Goal: Transaction & Acquisition: Subscribe to service/newsletter

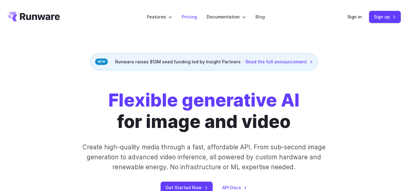
click at [193, 15] on link "Pricing" at bounding box center [189, 16] width 15 height 7
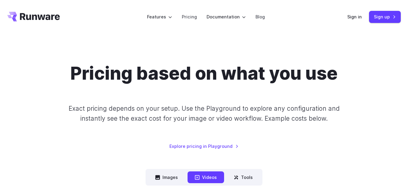
click at [92, 139] on div "Pricing based on what you use Exact pricing depends on your setup. Use the Play…" at bounding box center [204, 106] width 394 height 87
click at [94, 150] on div "Pricing based on what you use Exact pricing depends on your setup. Use the Play…" at bounding box center [204, 106] width 394 height 87
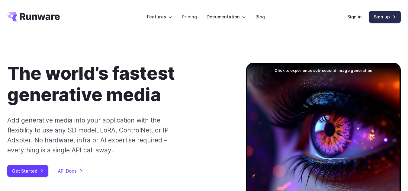
click at [384, 21] on link "Sign up" at bounding box center [385, 17] width 32 height 12
click at [384, 20] on link "Sign up" at bounding box center [385, 17] width 32 height 12
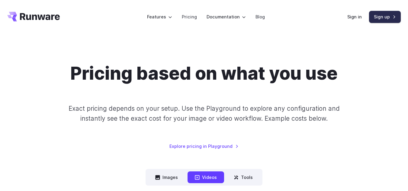
click at [396, 14] on link "Sign up" at bounding box center [385, 17] width 32 height 12
click at [383, 16] on link "Sign up" at bounding box center [385, 17] width 32 height 12
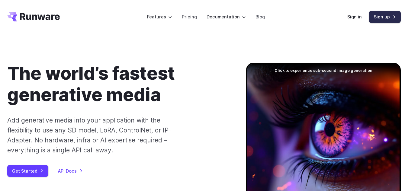
click at [381, 17] on link "Sign up" at bounding box center [385, 17] width 32 height 12
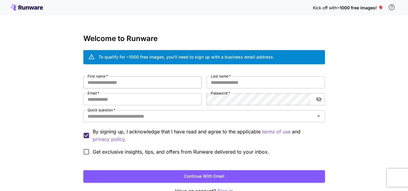
click at [154, 79] on input "First name   *" at bounding box center [142, 82] width 118 height 12
type input "********"
type input "*******"
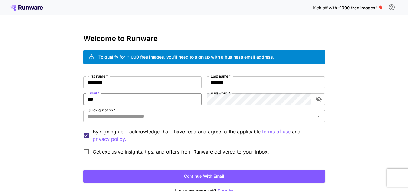
type input "**********"
click at [225, 96] on label "Password   *" at bounding box center [220, 93] width 19 height 5
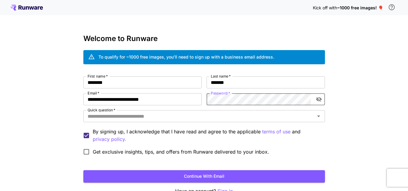
click at [321, 101] on icon "toggle password visibility" at bounding box center [319, 99] width 6 height 6
click at [317, 119] on icon "Open" at bounding box center [318, 116] width 7 height 7
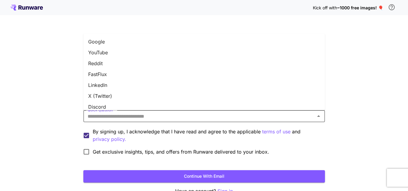
click at [133, 43] on li "Google" at bounding box center [204, 41] width 242 height 11
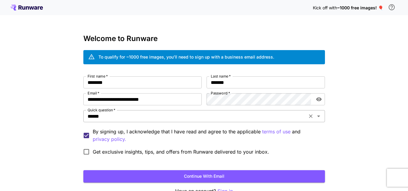
click at [318, 117] on icon "Open" at bounding box center [318, 116] width 7 height 7
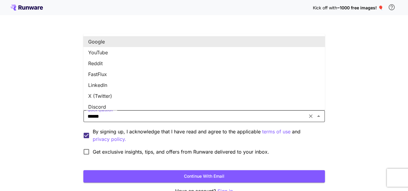
click at [101, 41] on li "Google" at bounding box center [204, 41] width 242 height 11
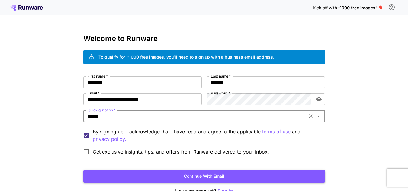
click at [144, 177] on button "Continue with email" at bounding box center [204, 176] width 242 height 12
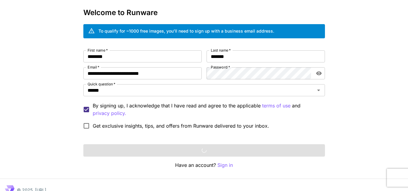
scroll to position [36, 0]
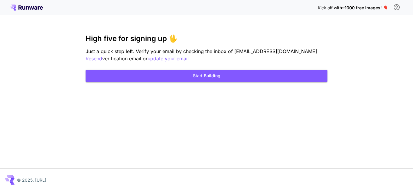
click at [273, 21] on div "Kick off with ~1000 free images! 🎈 High five for signing up 🖐️ Just a quick ste…" at bounding box center [206, 95] width 413 height 191
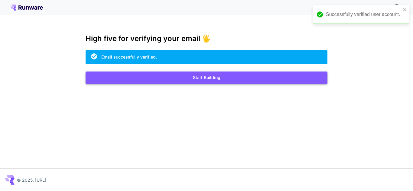
click at [192, 78] on button "Start Building" at bounding box center [206, 78] width 242 height 12
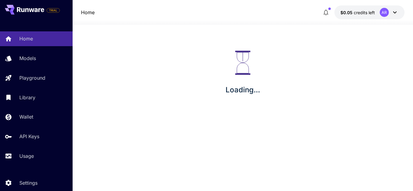
click at [379, 12] on div "AR" at bounding box center [383, 12] width 9 height 9
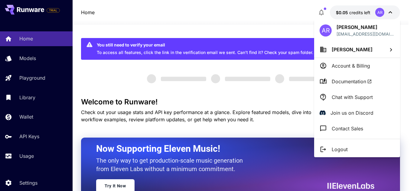
click at [370, 69] on li "Account & Billing" at bounding box center [357, 66] width 86 height 16
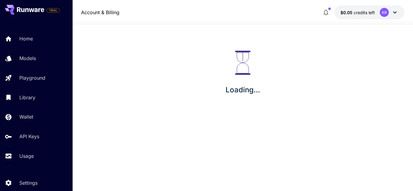
click at [394, 13] on icon at bounding box center [394, 12] width 7 height 7
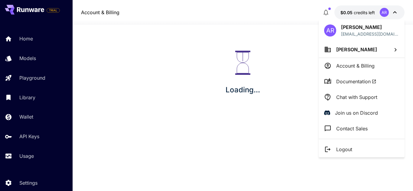
click at [361, 67] on p "Account & Billing" at bounding box center [355, 65] width 38 height 7
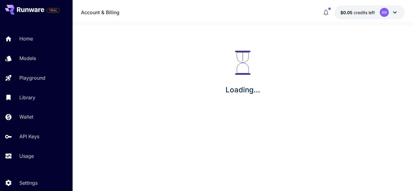
click at [383, 14] on div "AR" at bounding box center [383, 12] width 9 height 9
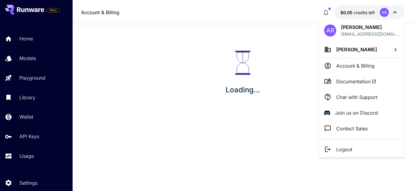
click at [391, 49] on li "[PERSON_NAME]" at bounding box center [361, 49] width 86 height 16
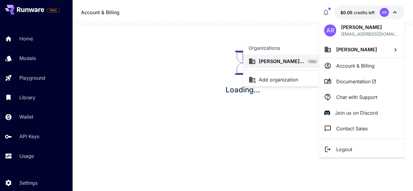
click at [270, 104] on div at bounding box center [206, 95] width 413 height 191
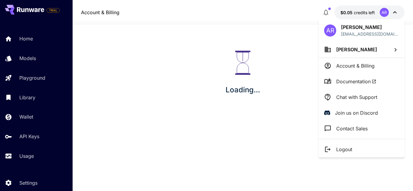
click at [352, 69] on li "Account & Billing" at bounding box center [361, 66] width 86 height 16
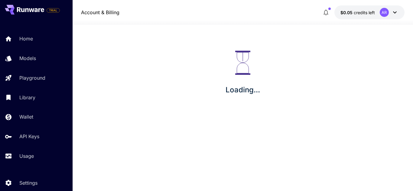
click at [369, 8] on button "$0.05 credits left AR" at bounding box center [369, 12] width 70 height 14
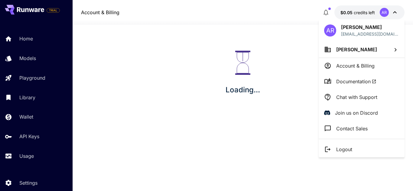
click at [316, 114] on div at bounding box center [206, 95] width 413 height 191
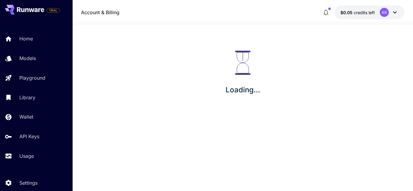
click at [389, 11] on div "AR" at bounding box center [388, 12] width 19 height 9
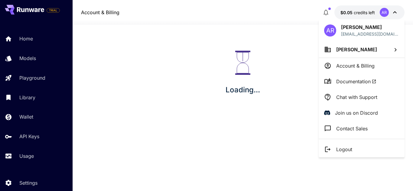
click at [368, 69] on p "Account & Billing" at bounding box center [355, 65] width 38 height 7
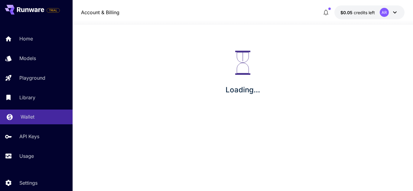
click at [31, 121] on link "Wallet" at bounding box center [36, 117] width 73 height 15
